Goal: Communication & Community: Answer question/provide support

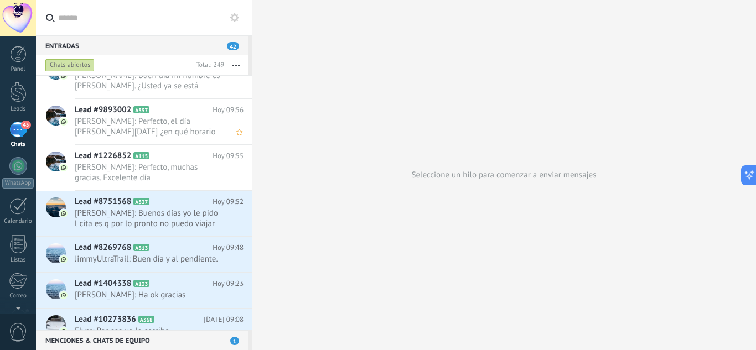
scroll to position [776, 0]
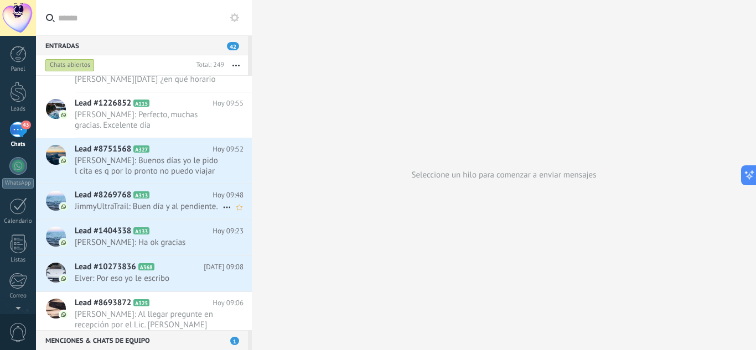
click at [162, 201] on icon at bounding box center [158, 195] width 11 height 11
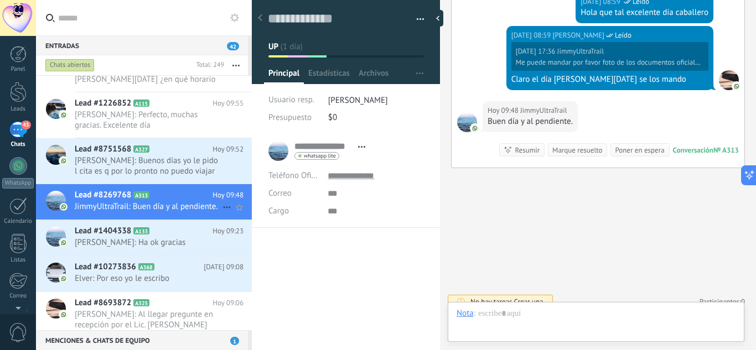
scroll to position [17, 0]
click at [578, 311] on div at bounding box center [595, 324] width 279 height 33
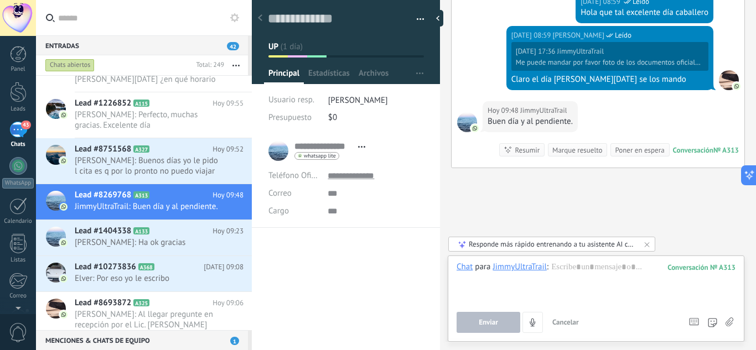
click at [727, 320] on icon at bounding box center [729, 322] width 8 height 9
click at [0, 0] on input "file" at bounding box center [0, 0] width 0 height 0
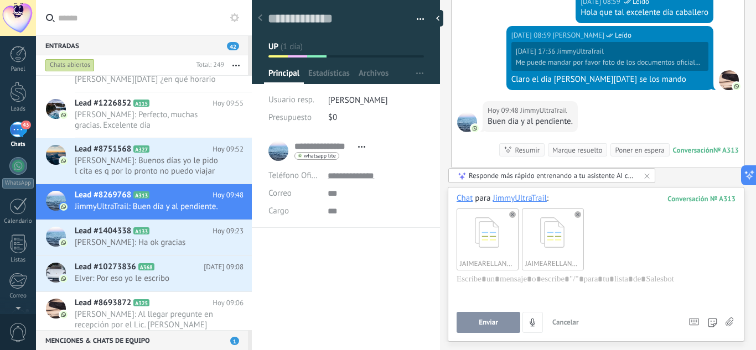
click at [493, 322] on span "Enviar" at bounding box center [488, 323] width 19 height 8
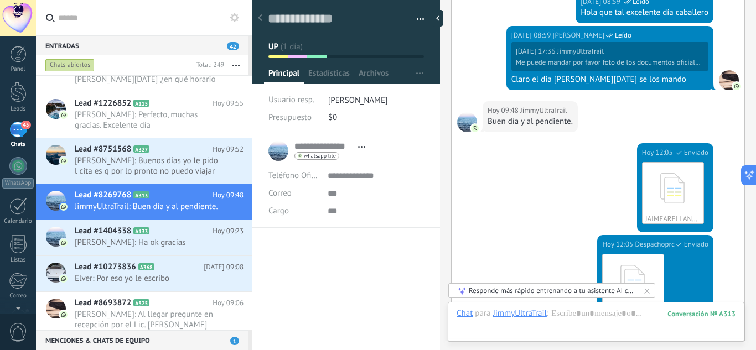
scroll to position [2936, 0]
